Goal: Task Accomplishment & Management: Complete application form

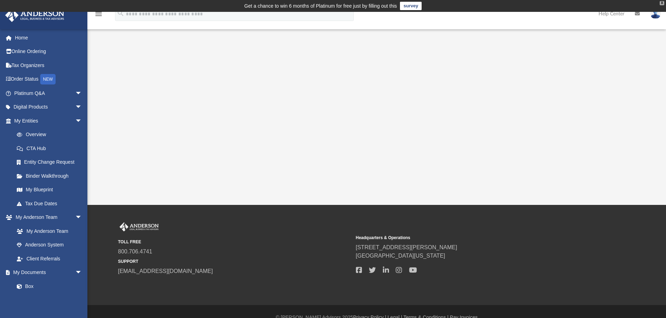
click at [661, 4] on div "X" at bounding box center [661, 3] width 5 height 4
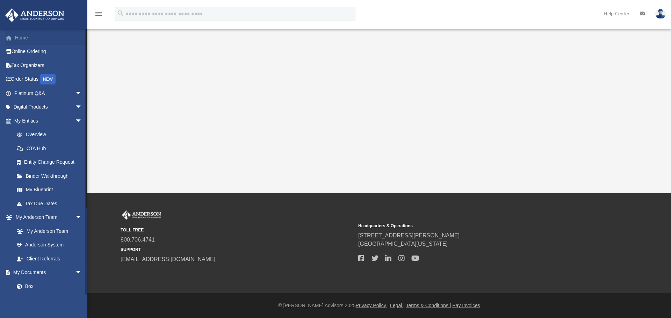
click at [31, 40] on link "Home" at bounding box center [49, 38] width 88 height 14
click at [22, 36] on link "Home" at bounding box center [49, 38] width 88 height 14
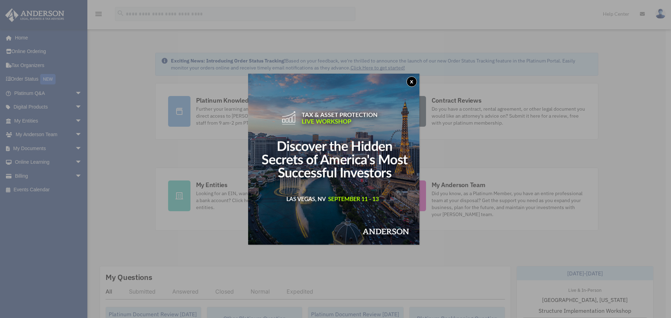
click at [413, 80] on button "x" at bounding box center [411, 82] width 10 height 10
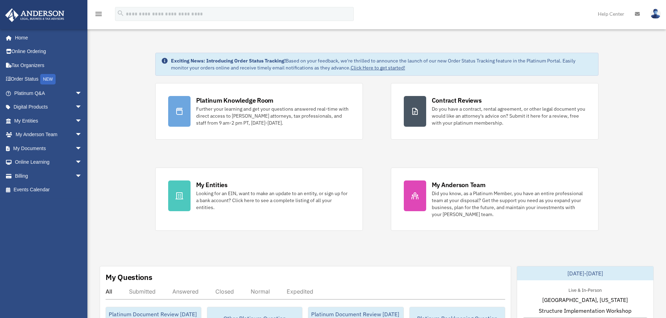
click at [75, 120] on span "arrow_drop_down" at bounding box center [82, 121] width 14 height 14
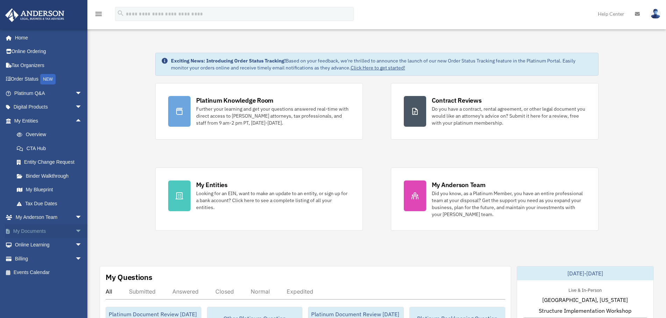
click at [75, 232] on span "arrow_drop_down" at bounding box center [82, 231] width 14 height 14
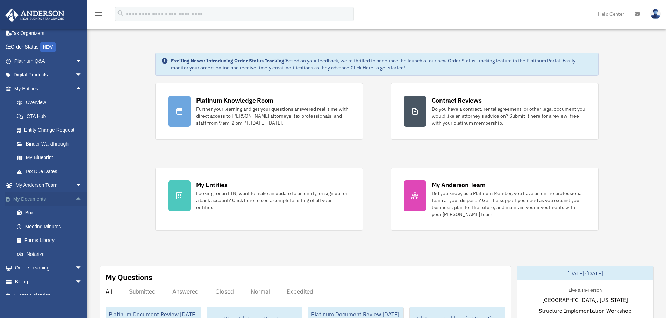
scroll to position [42, 0]
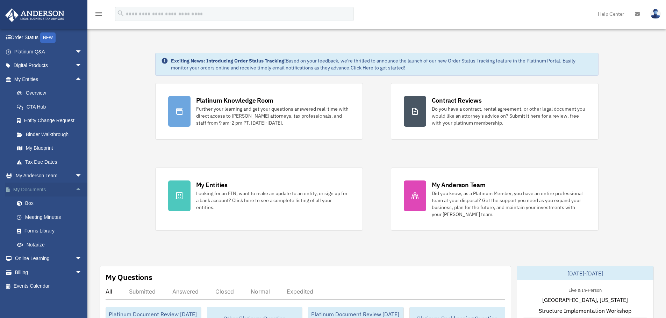
click at [75, 190] on span "arrow_drop_up" at bounding box center [82, 190] width 14 height 14
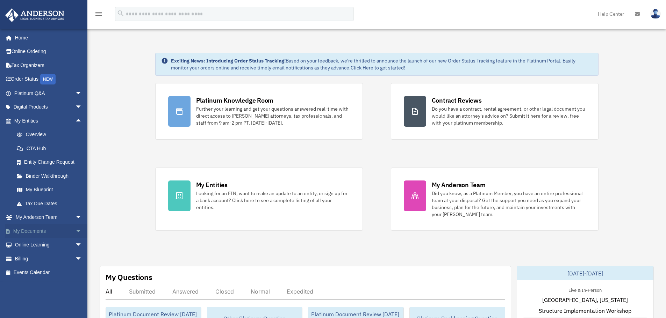
click at [75, 232] on span "arrow_drop_down" at bounding box center [82, 231] width 14 height 14
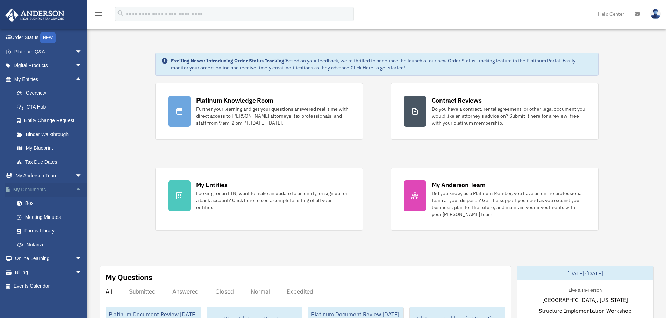
click at [75, 189] on span "arrow_drop_up" at bounding box center [82, 190] width 14 height 14
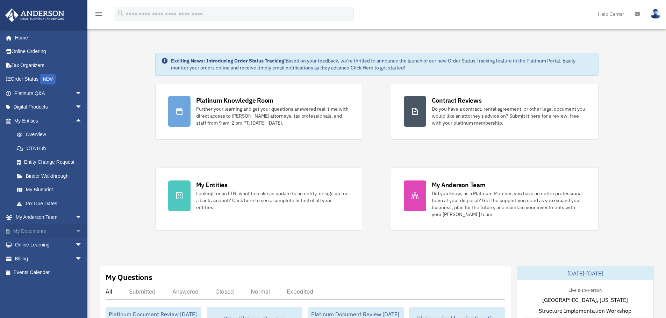
scroll to position [0, 0]
click at [75, 228] on span "arrow_drop_down" at bounding box center [82, 231] width 14 height 14
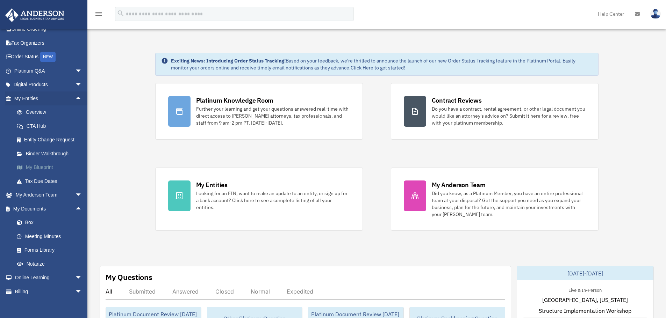
scroll to position [42, 0]
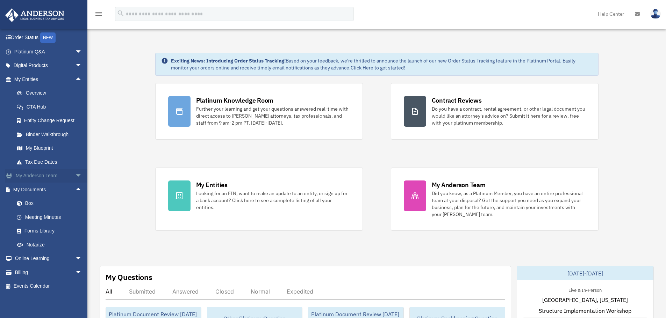
click at [75, 175] on span "arrow_drop_down" at bounding box center [82, 176] width 14 height 14
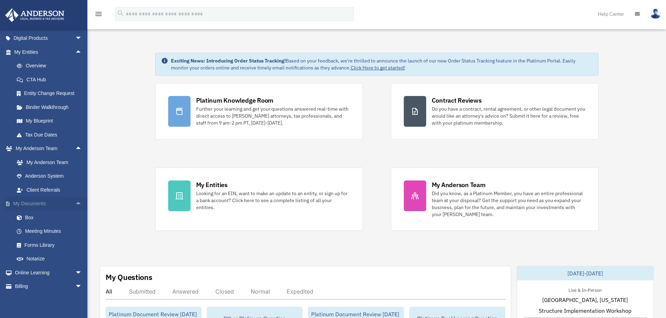
scroll to position [83, 0]
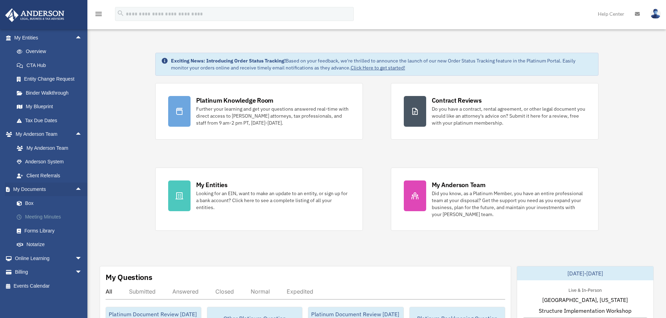
click at [52, 216] on link "Meeting Minutes" at bounding box center [51, 217] width 83 height 14
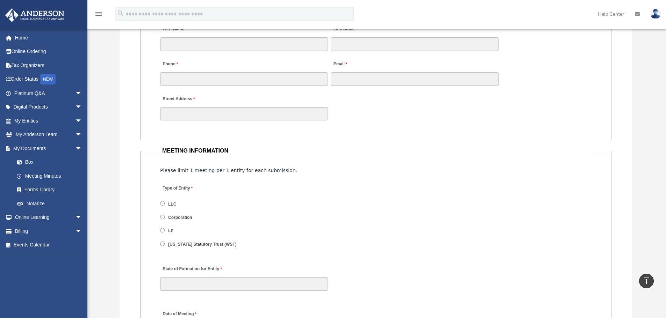
scroll to position [734, 0]
click at [372, 125] on fieldset "CLIENT INFORMATION First Name Last Name Phone Email Street Address" at bounding box center [375, 66] width 471 height 143
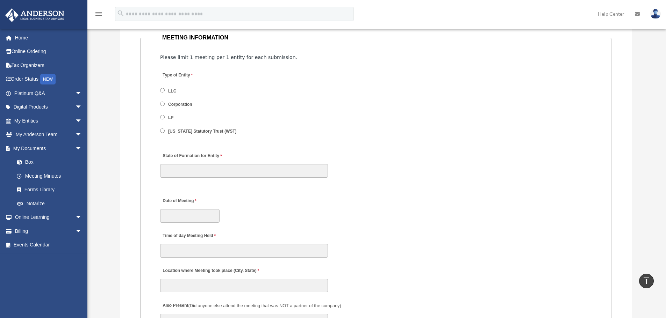
scroll to position [839, 0]
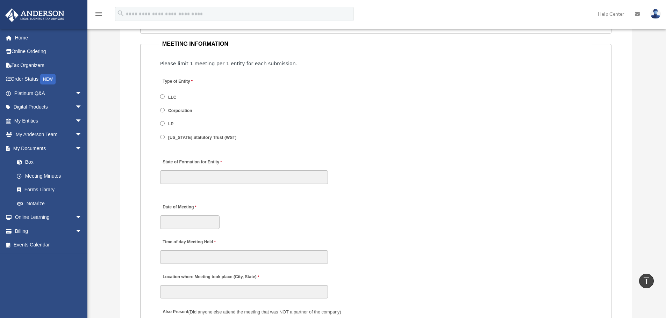
drag, startPoint x: 274, startPoint y: 126, endPoint x: 344, endPoint y: 95, distance: 76.5
click at [344, 95] on div "Type of Entity LLC Corporation LP Wyoming Statutory Trust (WST)" at bounding box center [375, 111] width 433 height 77
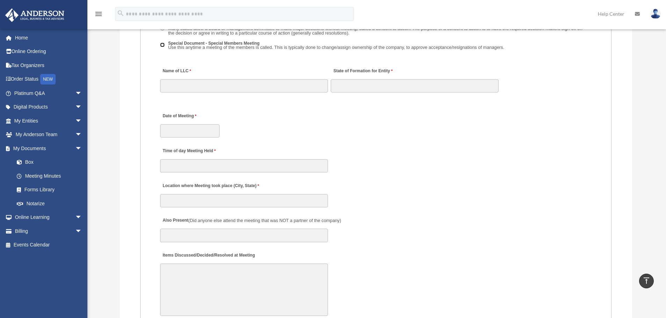
scroll to position [1118, 0]
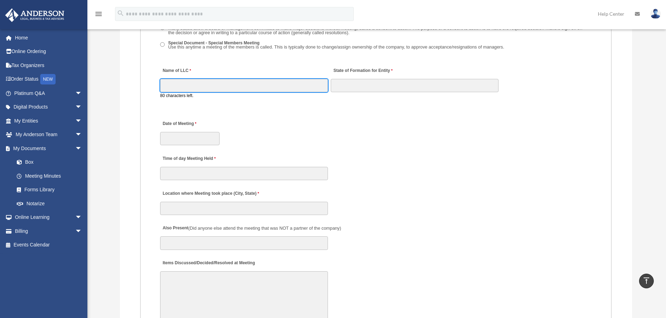
click at [200, 84] on input "Name of LLC" at bounding box center [244, 85] width 168 height 13
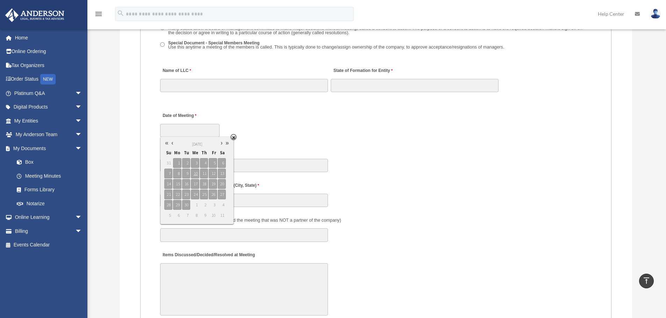
click at [278, 131] on div "Date of Meeting" at bounding box center [375, 123] width 433 height 31
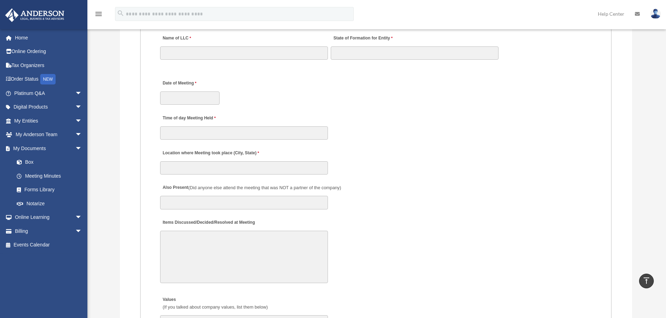
scroll to position [1188, 0]
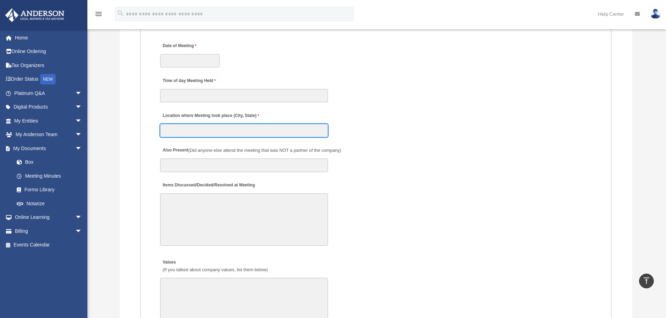
click at [255, 133] on input "Location where Meeting took place (City, State)" at bounding box center [244, 130] width 168 height 13
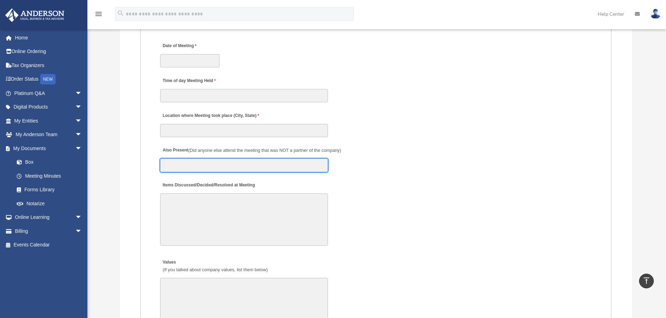
click at [295, 168] on input "Also Present (Did anyone else attend the meeting that was NOT a partner of the …" at bounding box center [244, 165] width 168 height 13
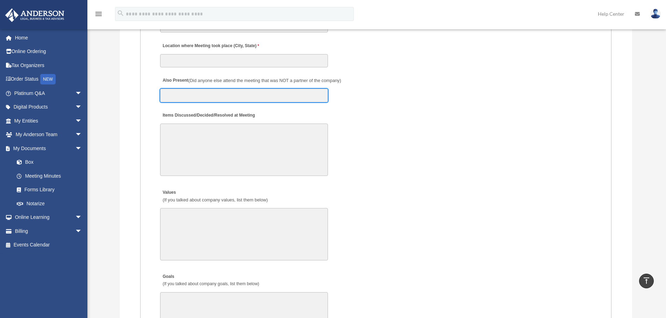
scroll to position [1293, 0]
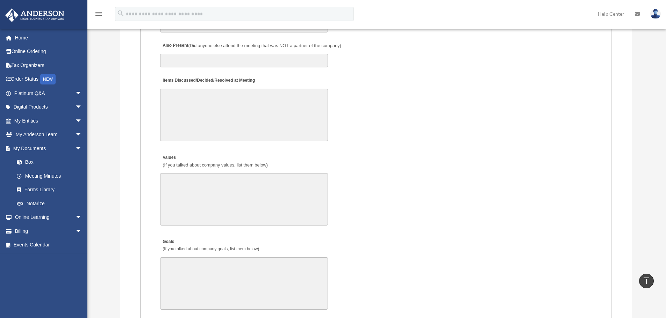
click at [177, 94] on textarea "Items Discussed/Decided/Resolved at Meeting" at bounding box center [244, 115] width 168 height 52
click at [182, 96] on textarea "Items Discussed/Decided/Resolved at Meeting" at bounding box center [244, 115] width 168 height 52
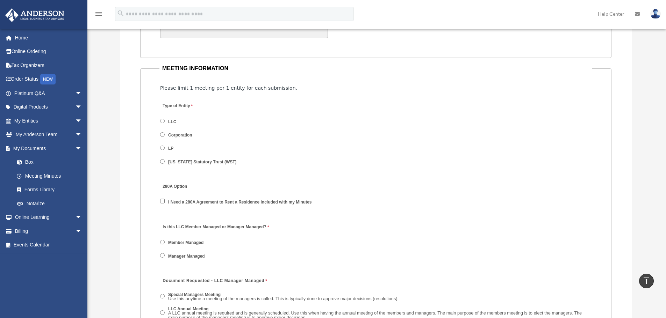
scroll to position [769, 0]
